Goal: Use online tool/utility: Utilize a website feature to perform a specific function

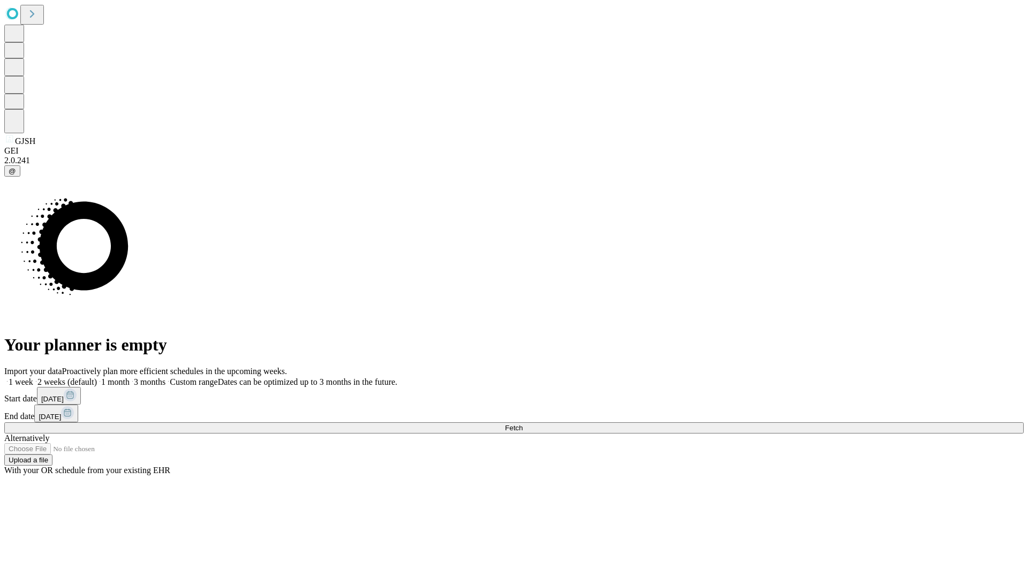
click at [523, 424] on span "Fetch" at bounding box center [514, 428] width 18 height 8
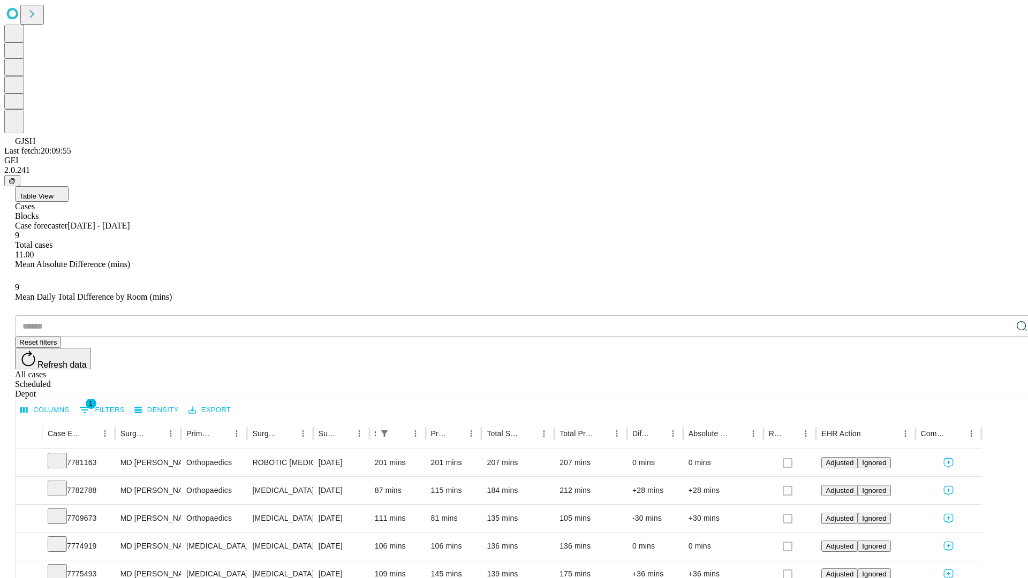
click at [54, 192] on span "Table View" at bounding box center [36, 196] width 34 height 8
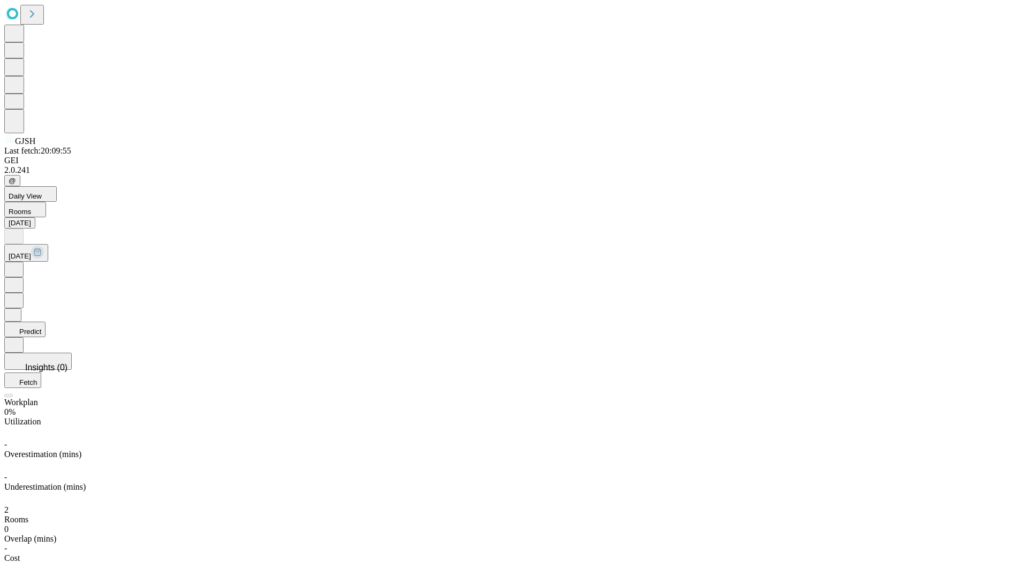
click at [46, 322] on button "Predict" at bounding box center [24, 330] width 41 height 16
